Goal: Use online tool/utility: Utilize a website feature to perform a specific function

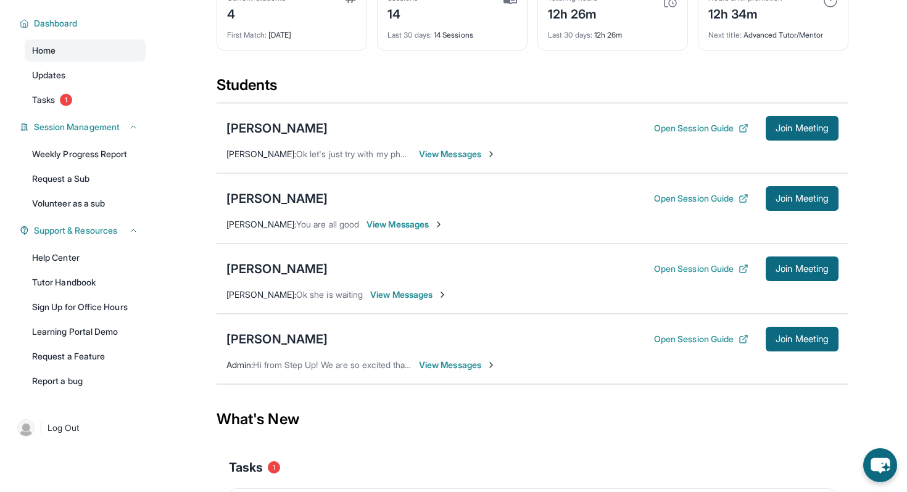
scroll to position [76, 0]
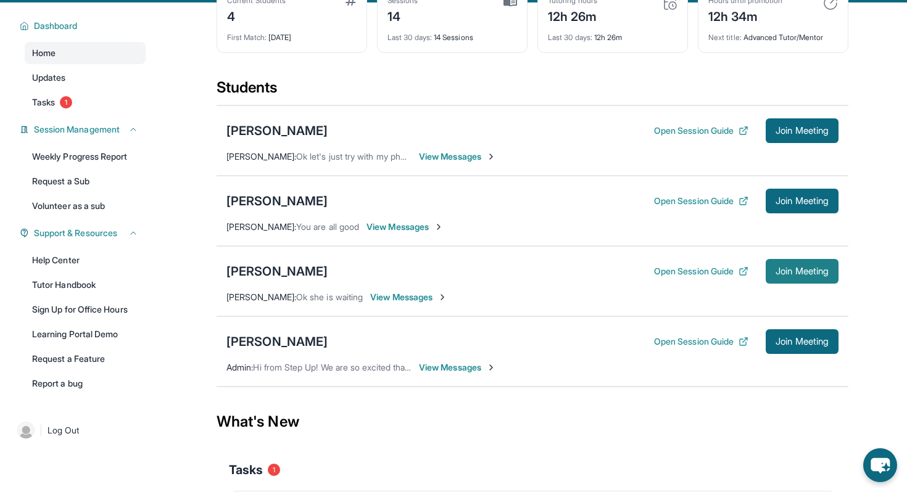
click at [789, 284] on button "Join Meeting" at bounding box center [801, 271] width 73 height 25
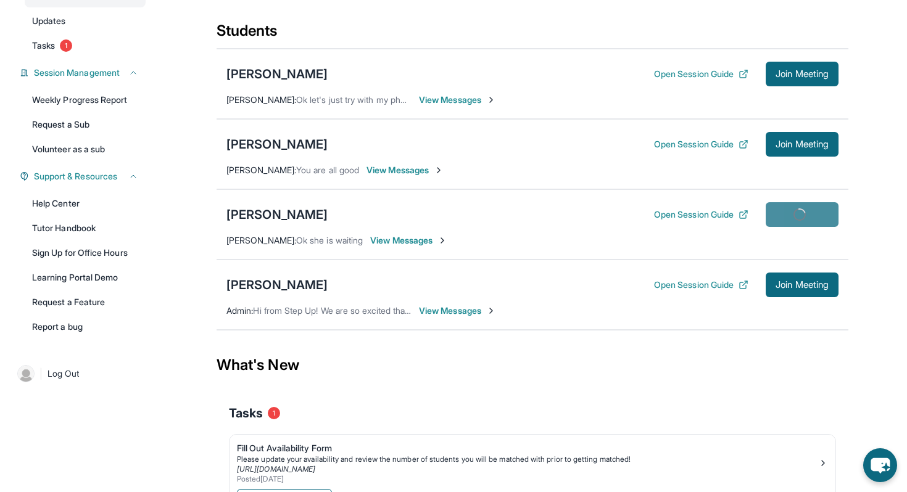
scroll to position [131, 0]
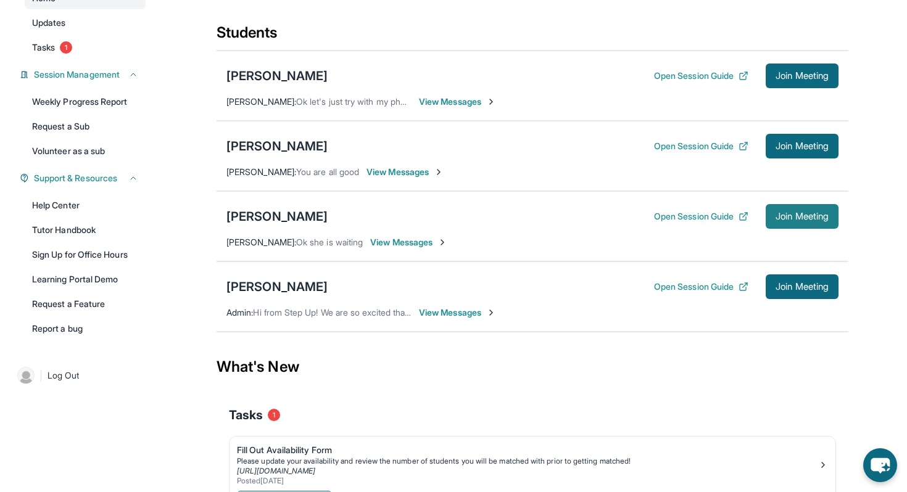
click at [779, 220] on span "Join Meeting" at bounding box center [801, 216] width 53 height 7
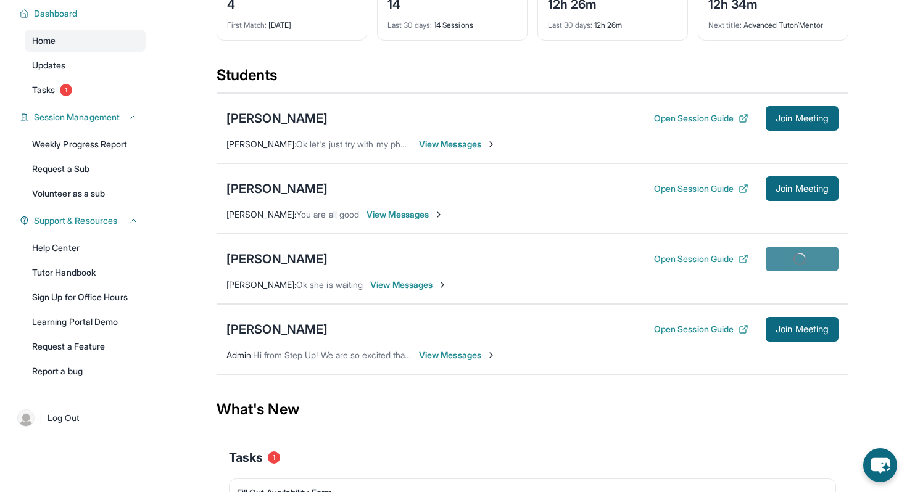
scroll to position [88, 0]
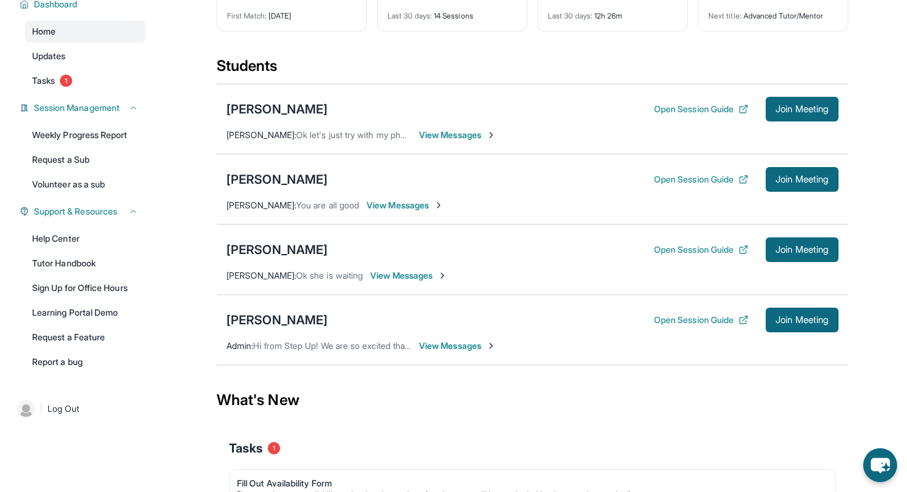
scroll to position [109, 0]
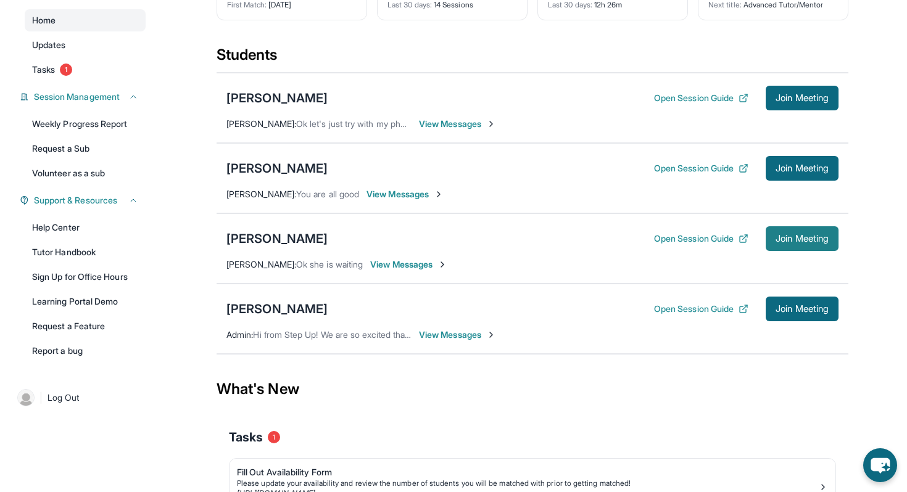
click at [775, 242] on span "Join Meeting" at bounding box center [801, 238] width 53 height 7
